Goal: Navigation & Orientation: Find specific page/section

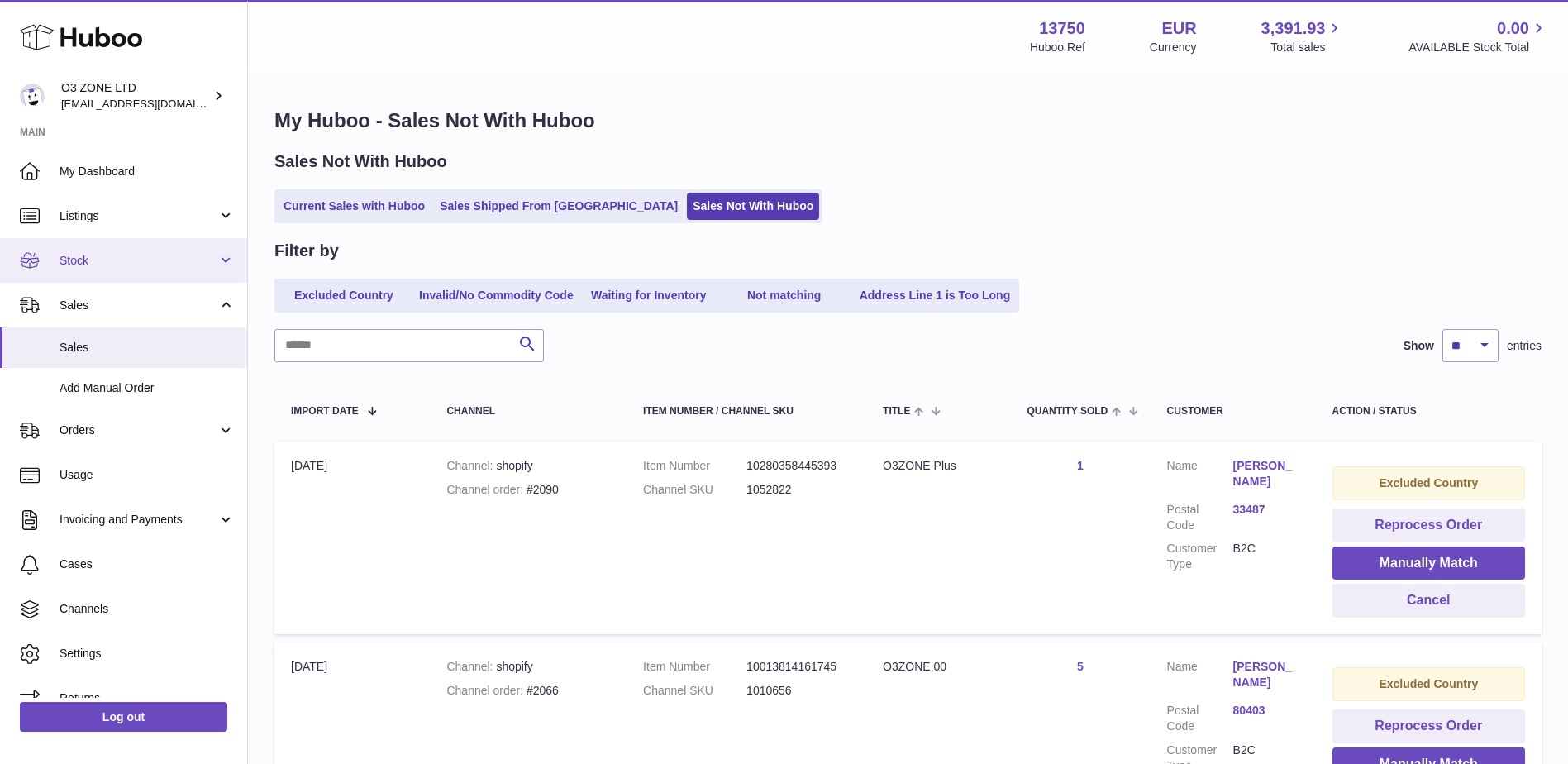
click at [123, 254] on span "Stock" at bounding box center [138, 260] width 158 height 16
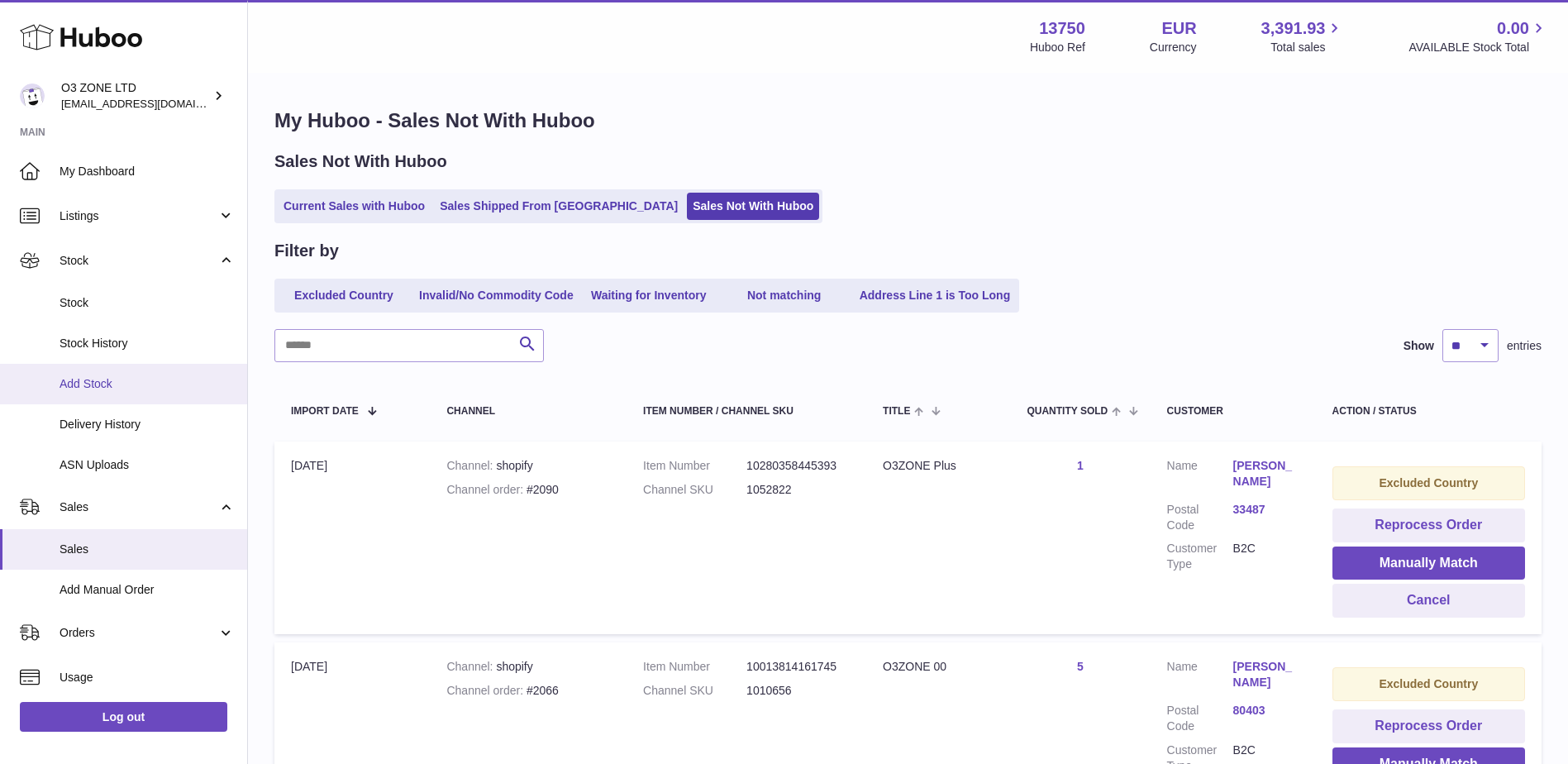
click at [93, 382] on span "Add Stock" at bounding box center [147, 384] width 176 height 16
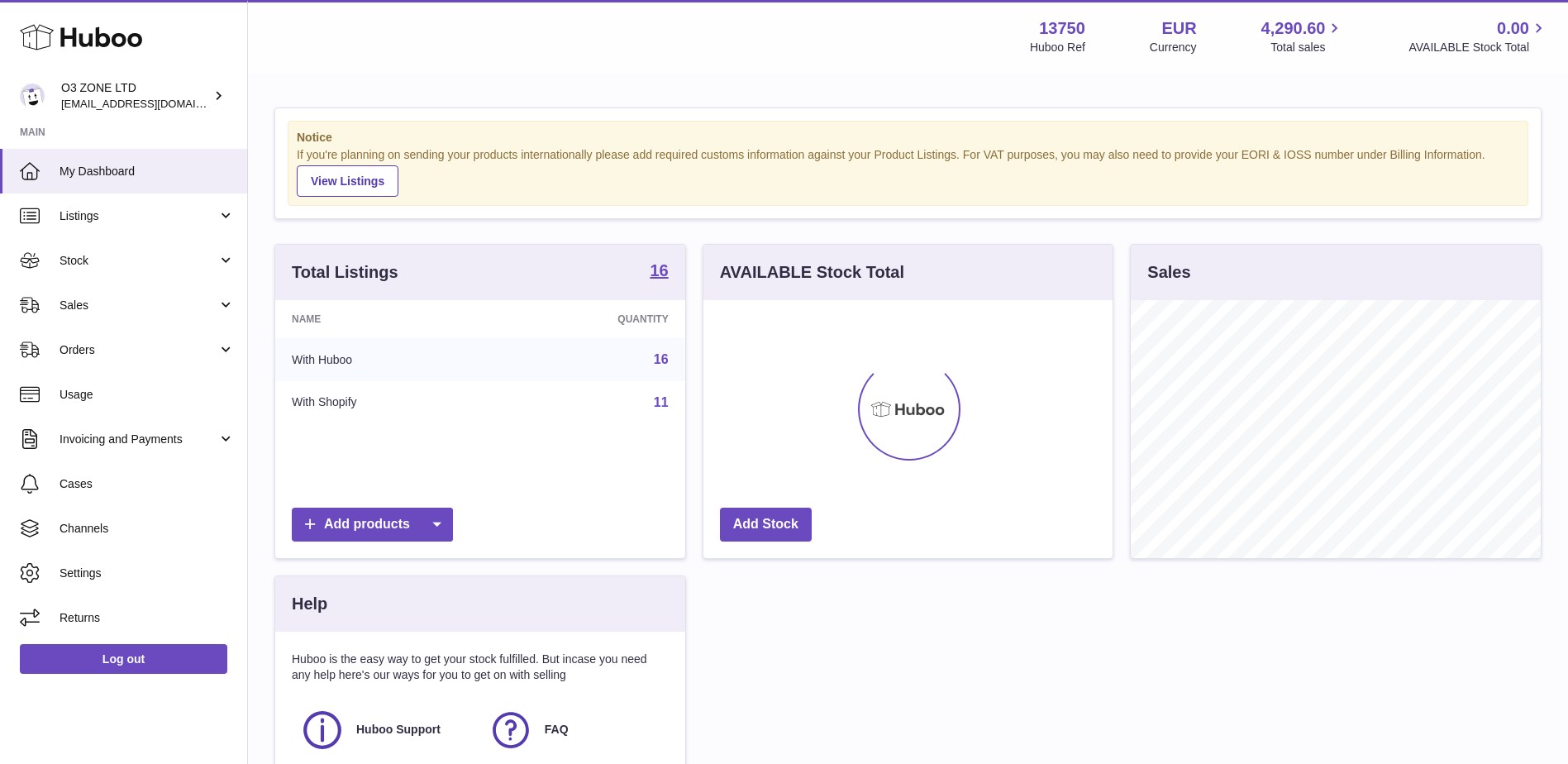
scroll to position [258, 409]
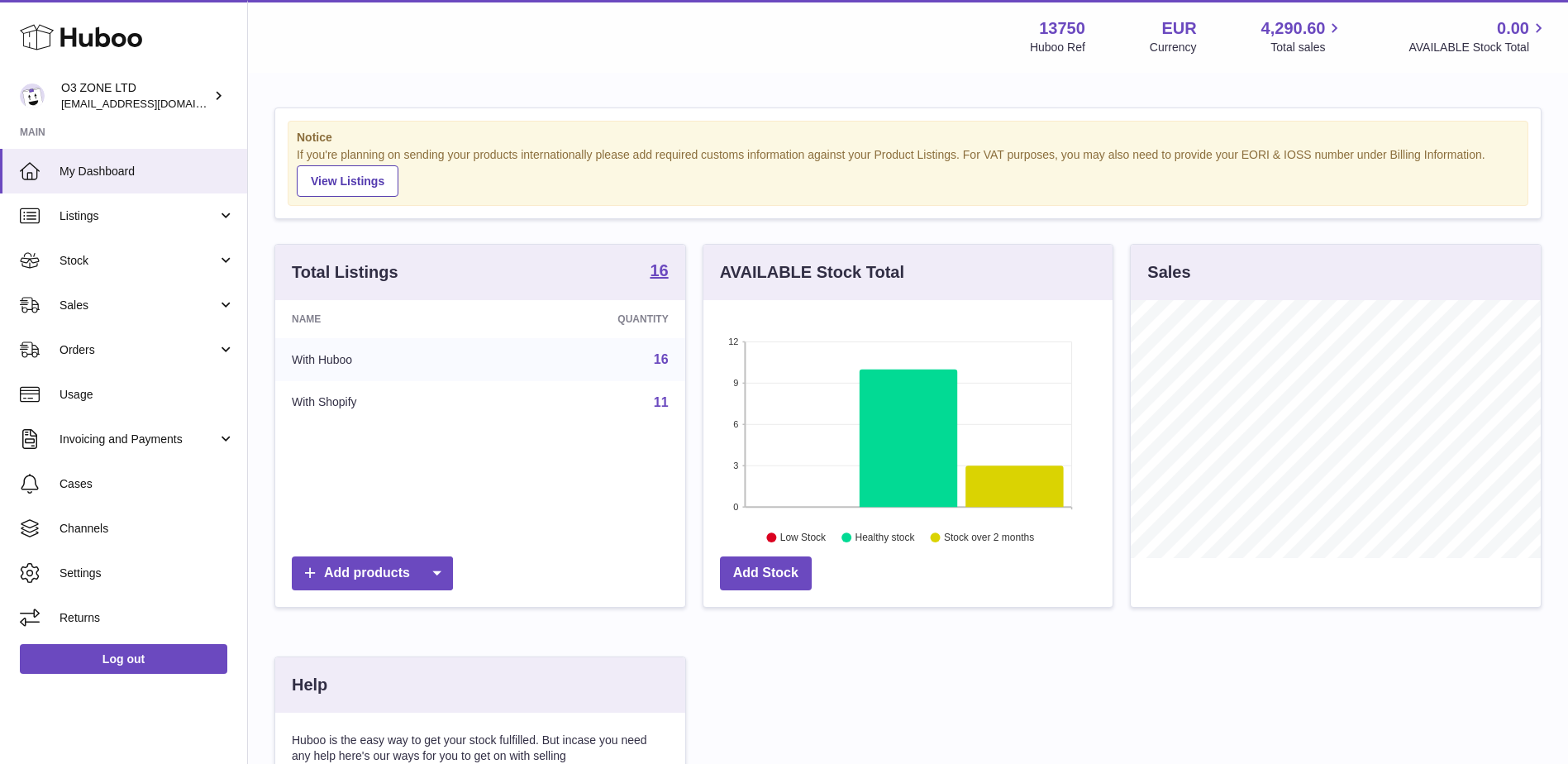
scroll to position [258, 409]
click at [104, 313] on link "Sales" at bounding box center [124, 305] width 247 height 45
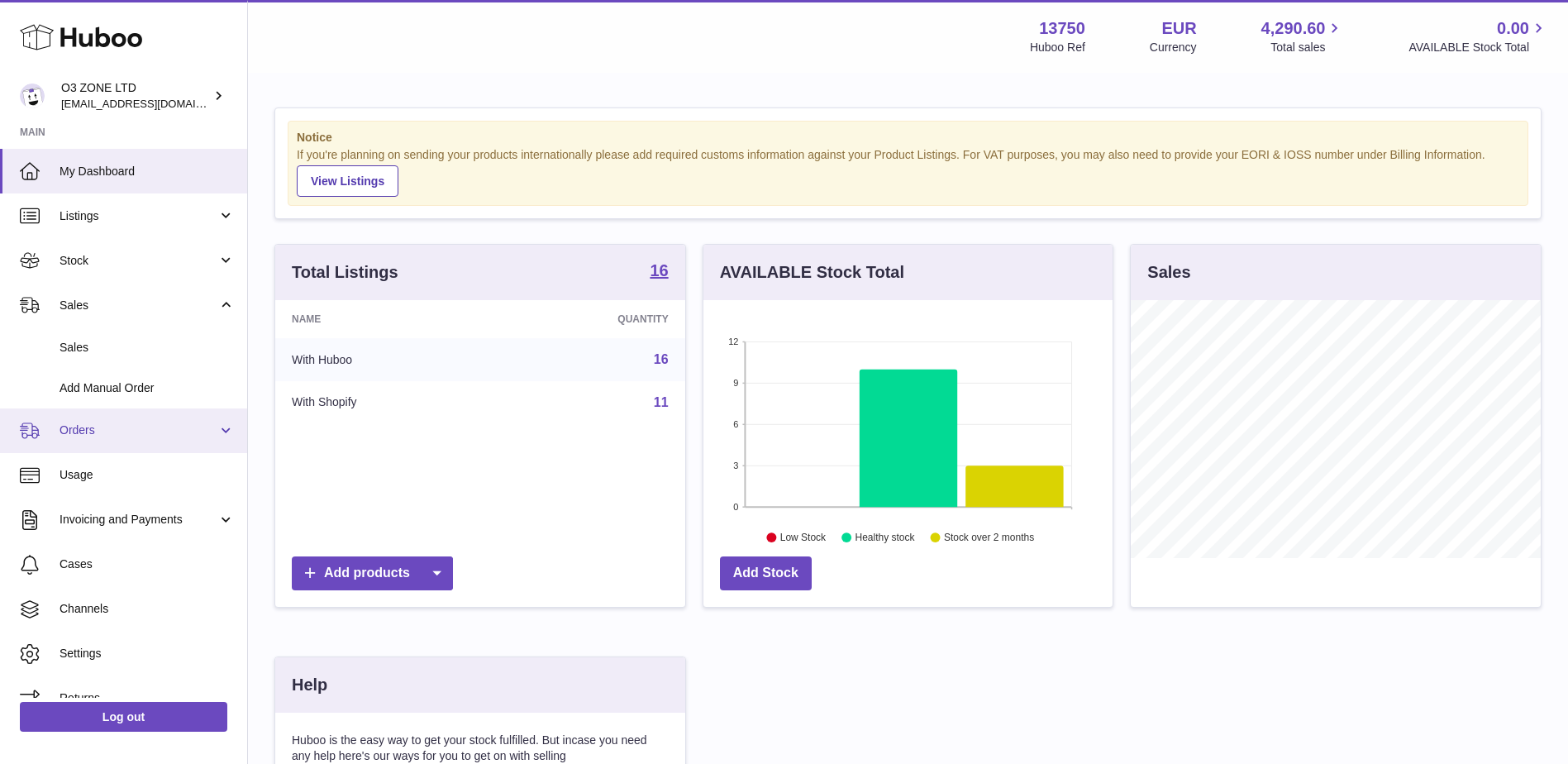
click at [135, 433] on span "Orders" at bounding box center [138, 430] width 158 height 16
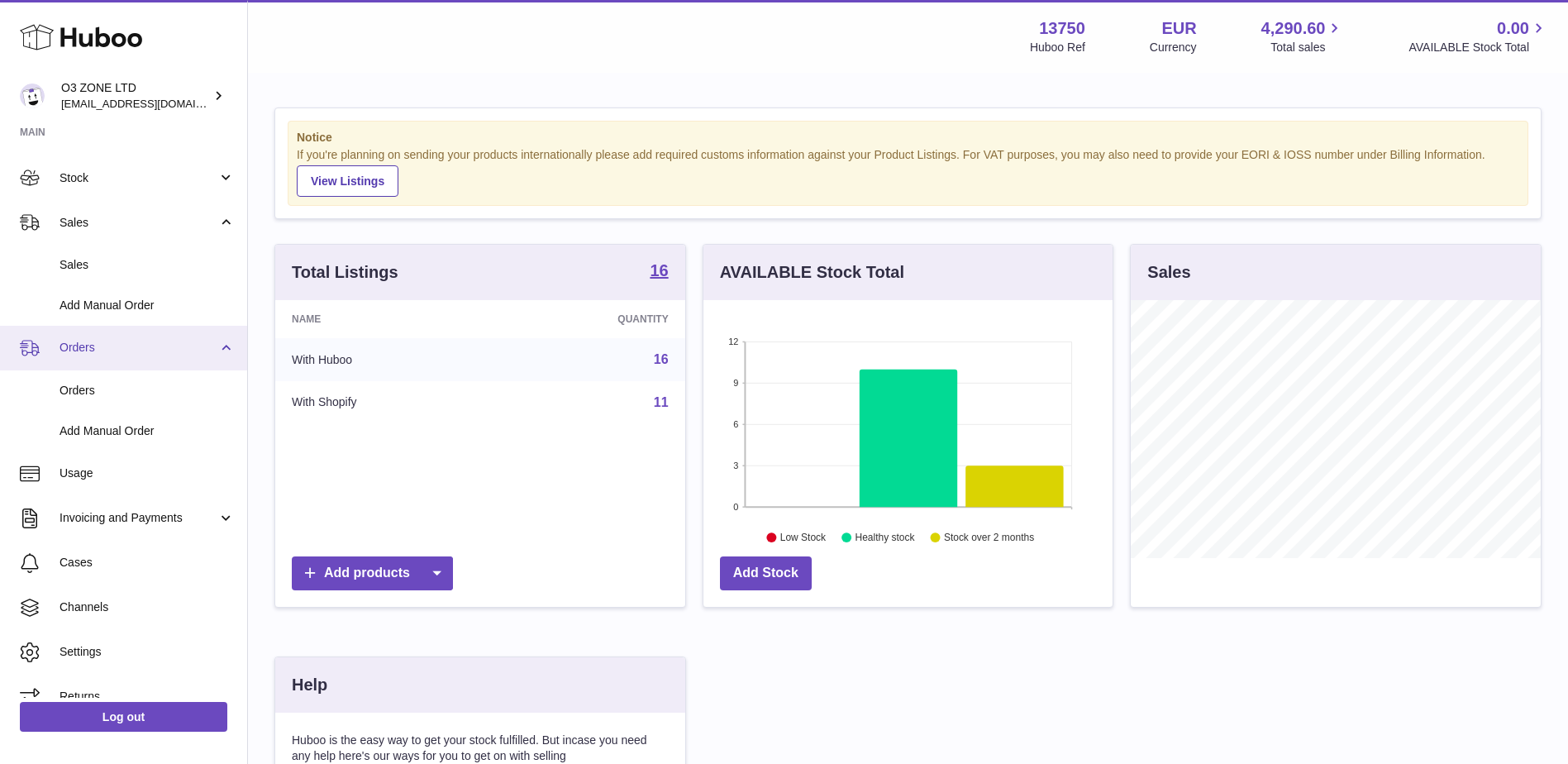
click at [157, 352] on span "Orders" at bounding box center [138, 348] width 158 height 16
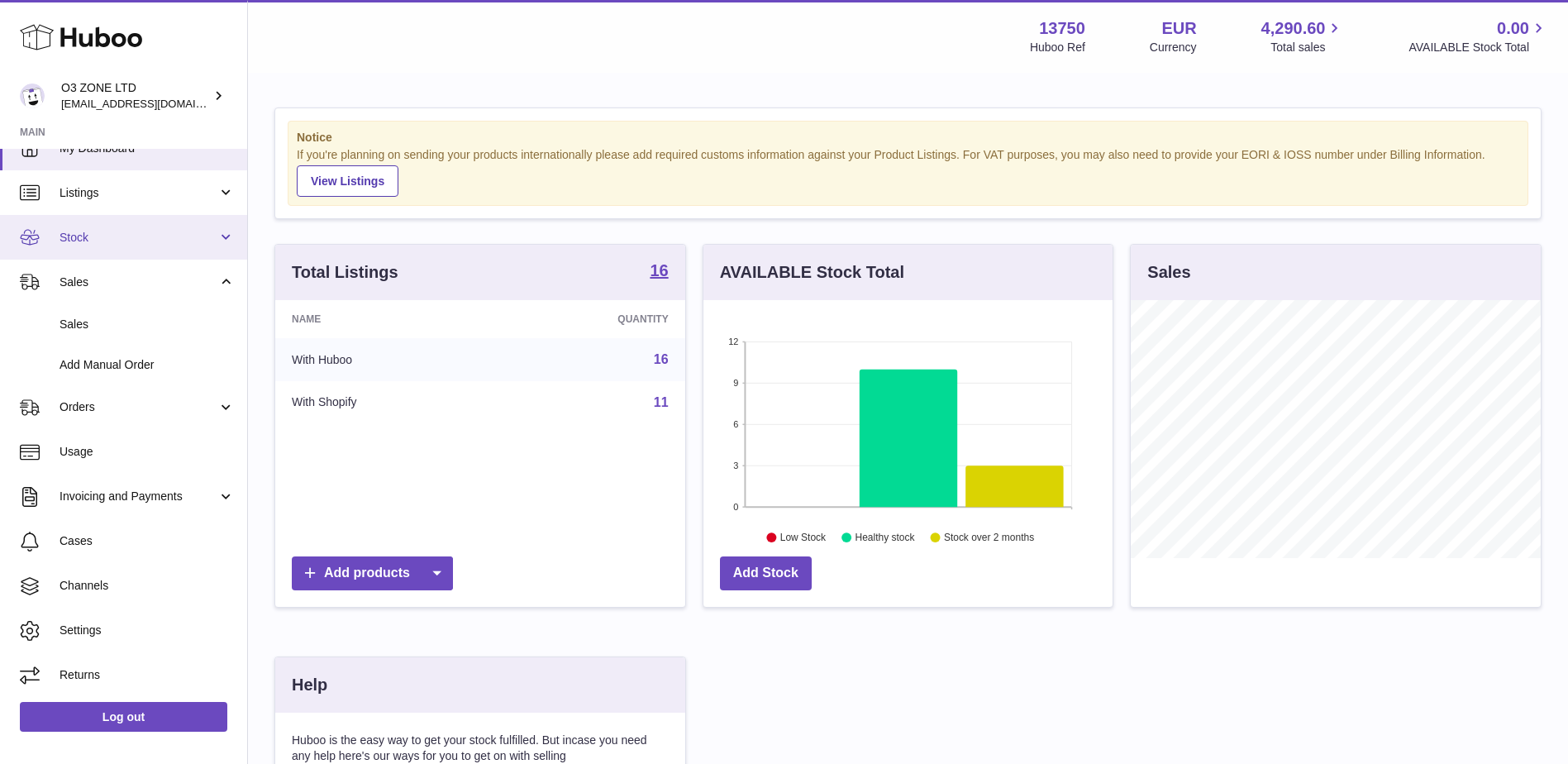
scroll to position [23, 0]
click at [195, 243] on span "Stock" at bounding box center [138, 238] width 158 height 16
